Goal: Transaction & Acquisition: Purchase product/service

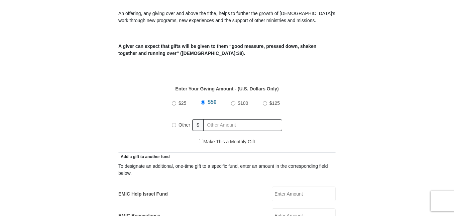
scroll to position [268, 0]
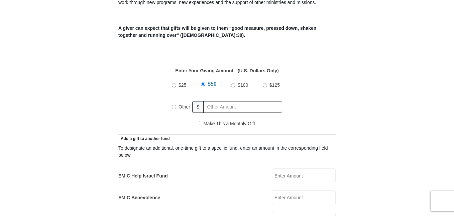
click at [173, 105] on input "Other" at bounding box center [174, 107] width 4 height 4
radio input "true"
type input "20.00"
click at [322, 97] on div "$25 $50 $100 $125 Other $ 20.00" at bounding box center [227, 98] width 210 height 43
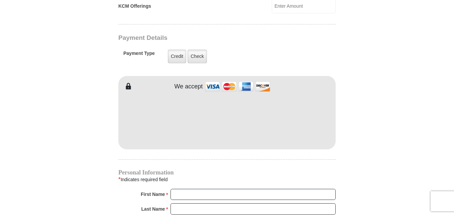
scroll to position [535, 0]
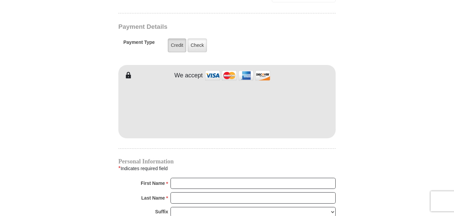
click at [178, 39] on label "Credit" at bounding box center [177, 45] width 18 height 14
click at [0, 0] on input "Credit" at bounding box center [0, 0] width 0 height 0
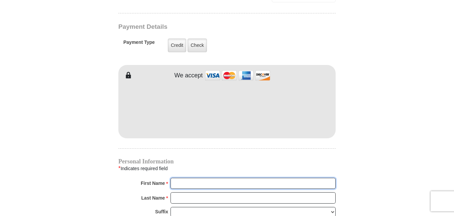
type input "[PERSON_NAME]"
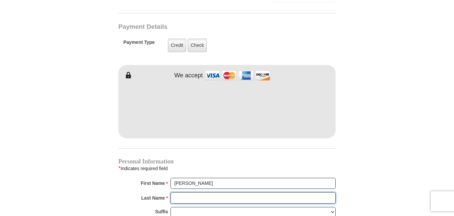
type input "Painter"
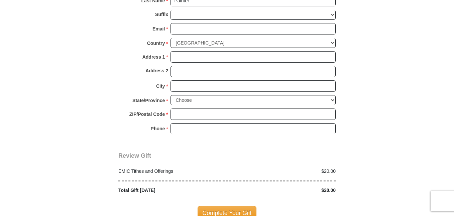
scroll to position [736, 0]
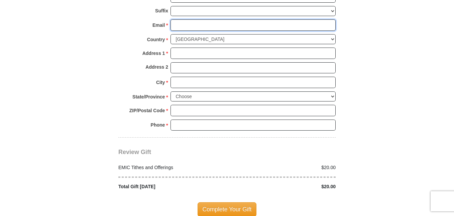
click at [183, 19] on input "Email *" at bounding box center [253, 24] width 165 height 11
type input "[EMAIL_ADDRESS][DOMAIN_NAME]"
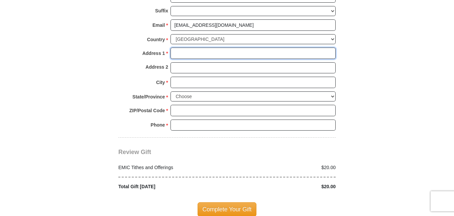
type input "[STREET_ADDRESS][PERSON_NAME]"
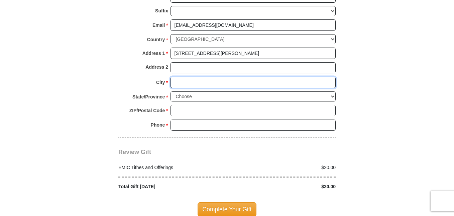
type input "[PERSON_NAME]"
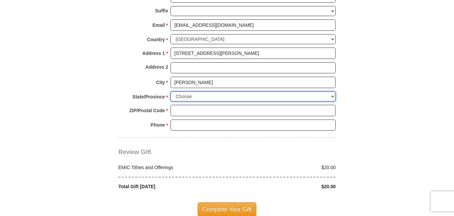
select select "VA"
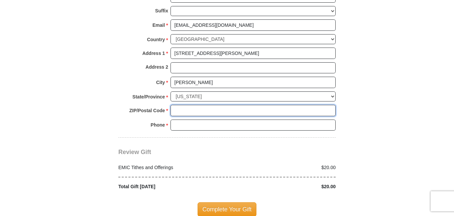
type input "24054"
type input "2763362507"
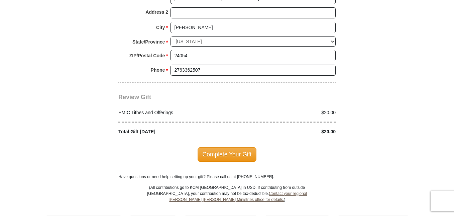
scroll to position [803, 0]
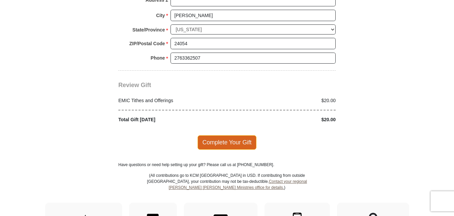
click at [233, 135] on span "Complete Your Gift" at bounding box center [227, 142] width 59 height 14
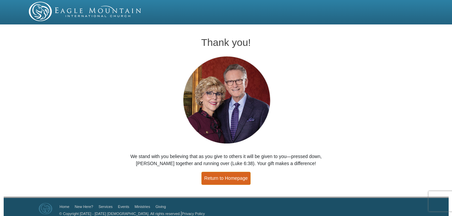
click at [229, 177] on link "Return to Homepage" at bounding box center [226, 178] width 50 height 13
